Goal: Find specific page/section: Find specific page/section

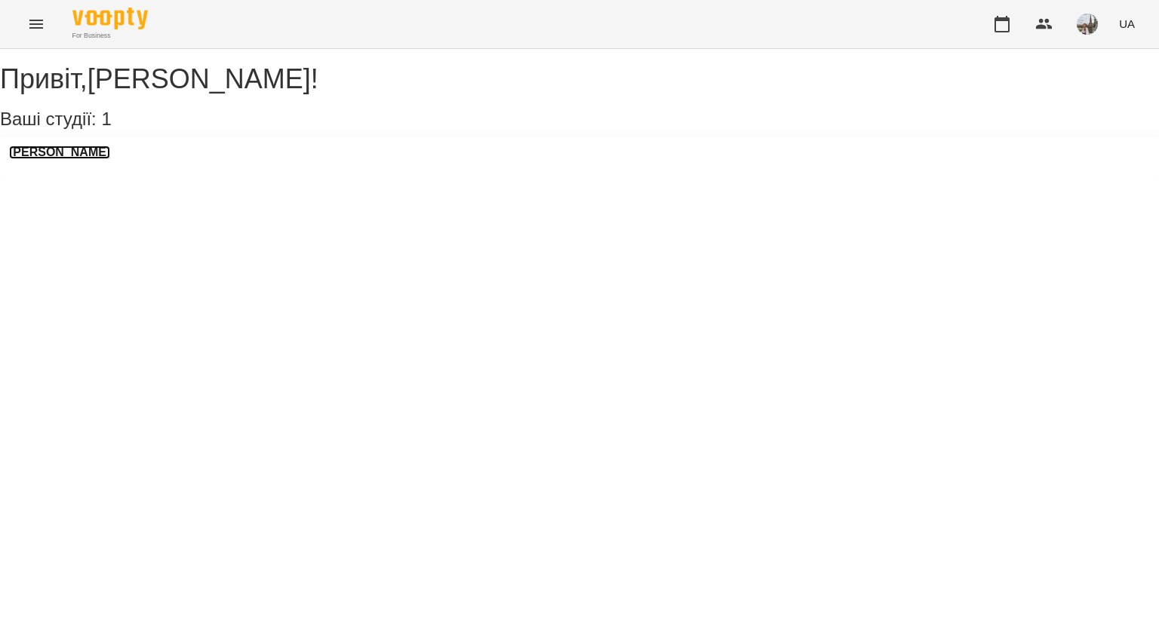
click at [109, 159] on h3 "[PERSON_NAME]" at bounding box center [59, 153] width 101 height 14
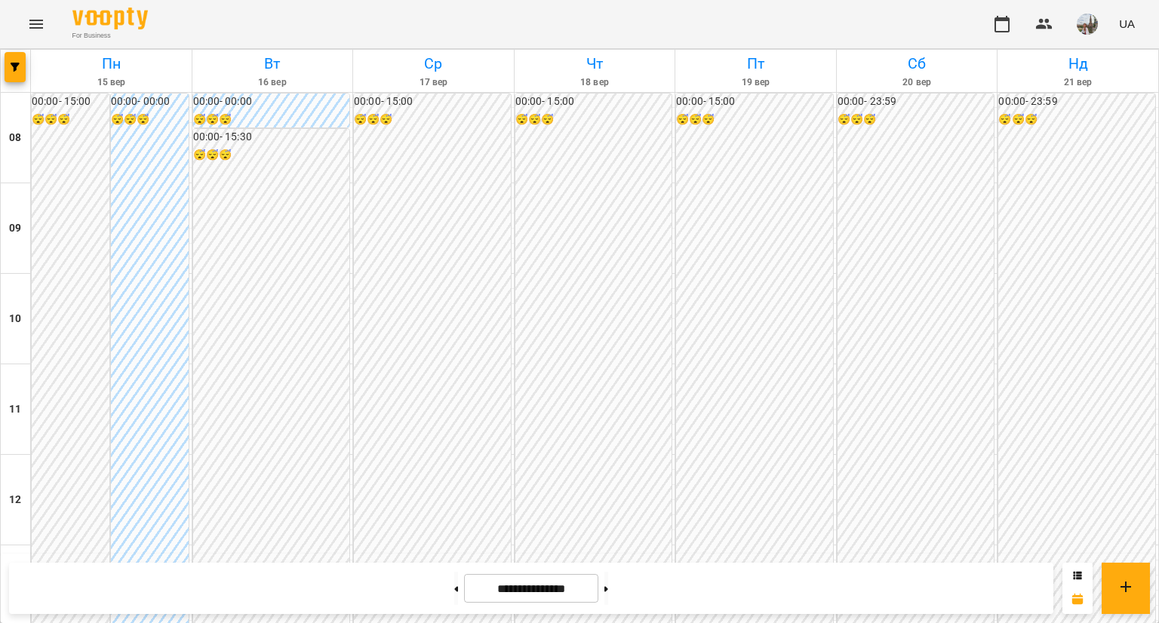
scroll to position [781, 0]
click at [608, 586] on button at bounding box center [606, 588] width 4 height 33
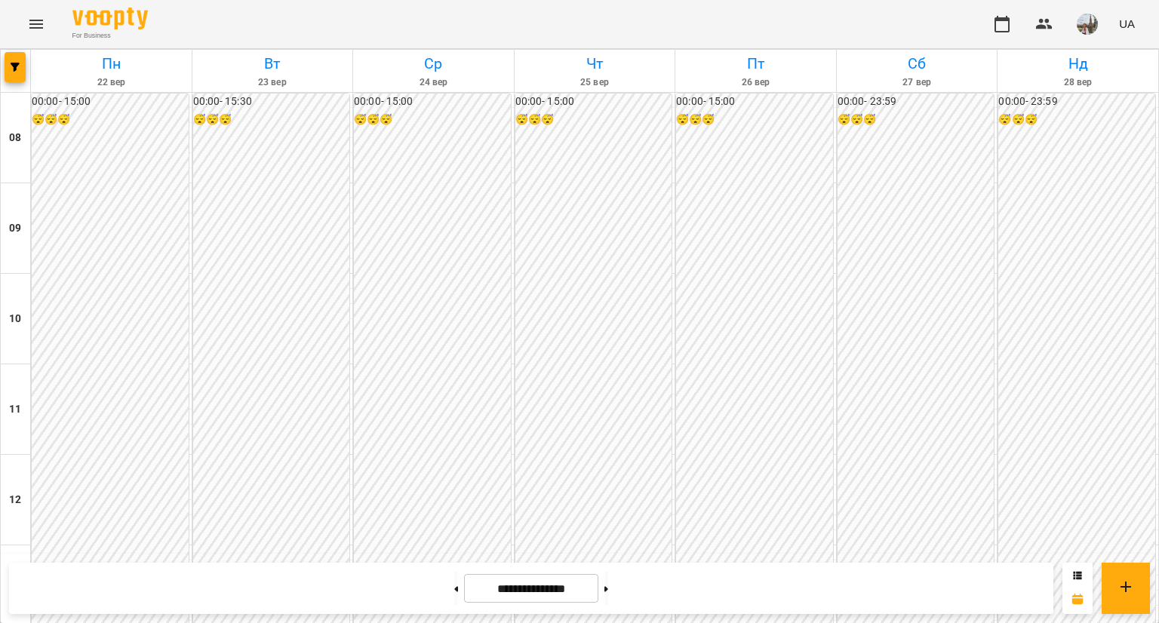
scroll to position [790, 0]
click at [454, 584] on button at bounding box center [456, 588] width 4 height 33
type input "**********"
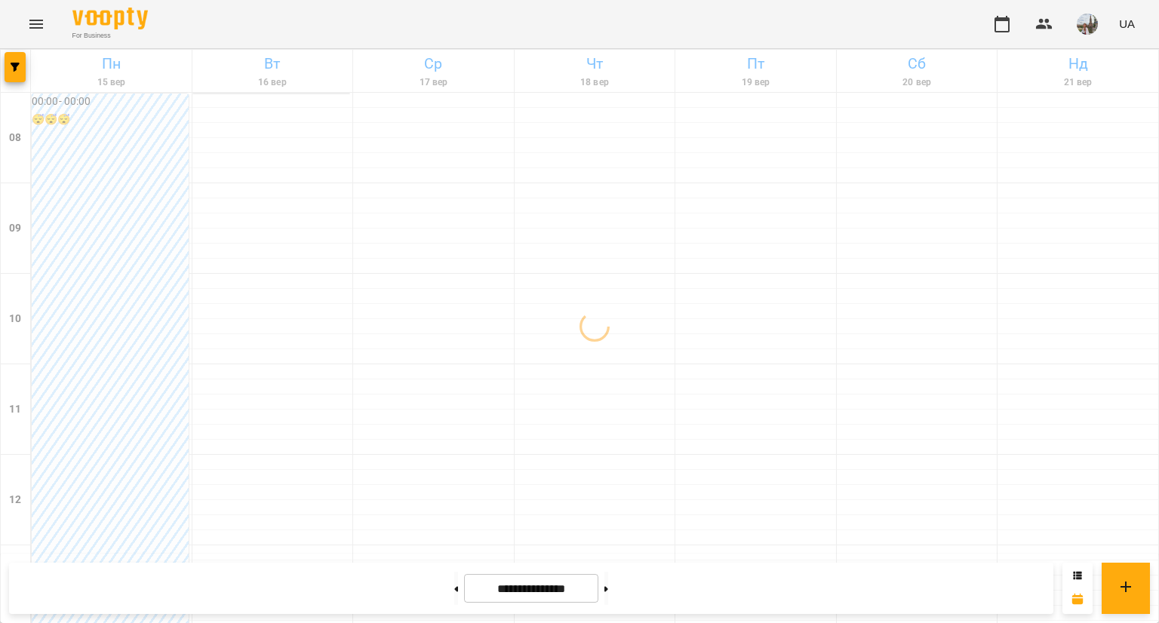
scroll to position [805, 0]
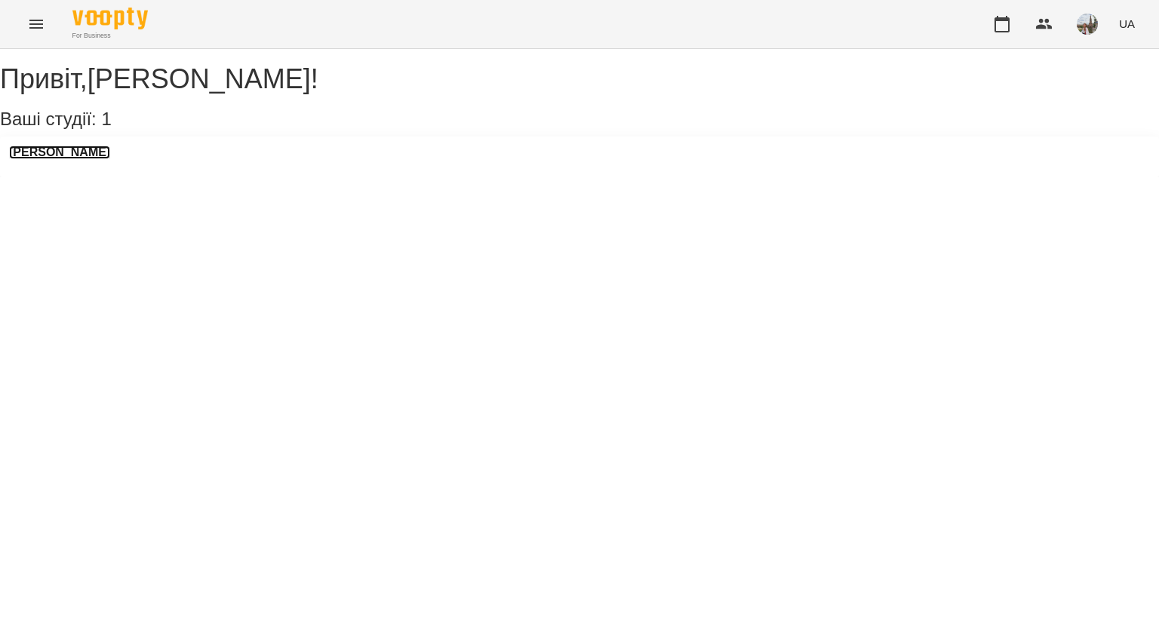
click at [110, 159] on h3 "[PERSON_NAME]" at bounding box center [59, 153] width 101 height 14
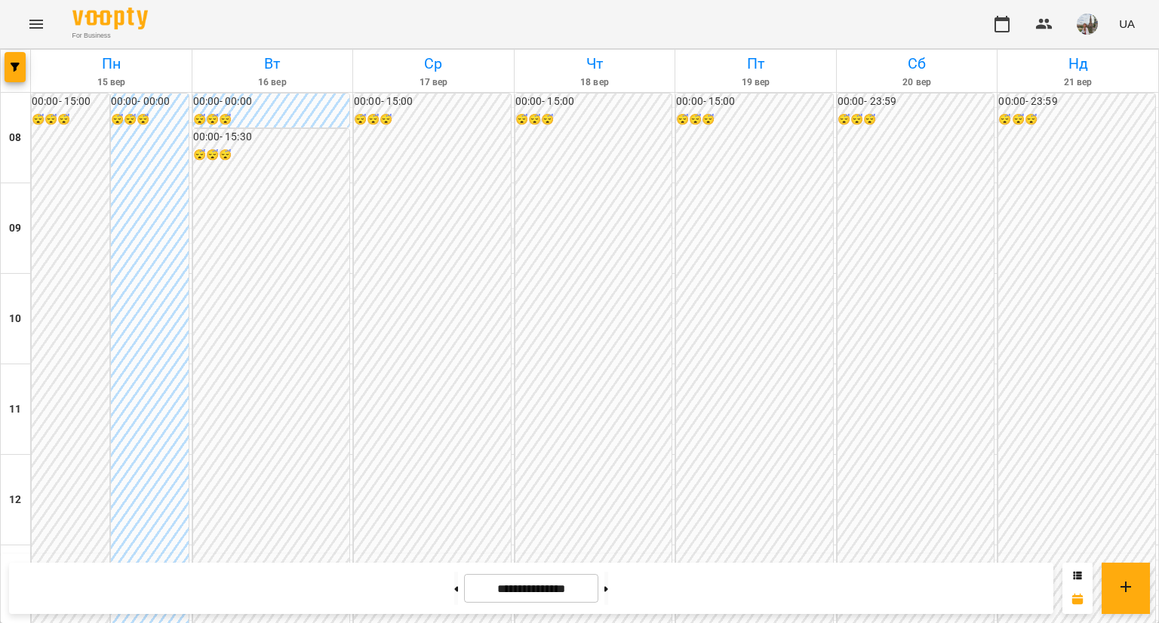
scroll to position [698, 0]
